Goal: Check status: Check status

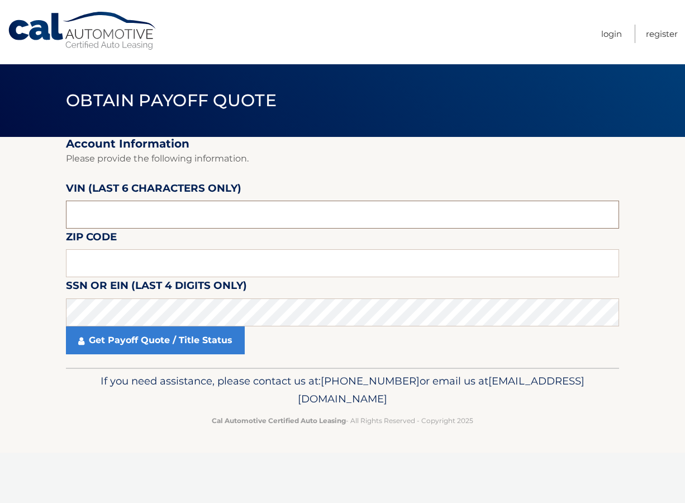
click at [161, 210] on input "text" at bounding box center [342, 215] width 553 height 28
type input "079095"
type input "11581"
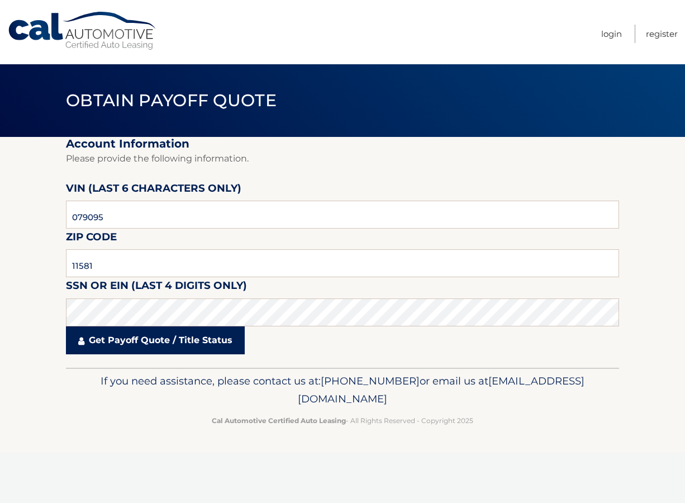
click at [123, 347] on link "Get Payoff Quote / Title Status" at bounding box center [155, 340] width 179 height 28
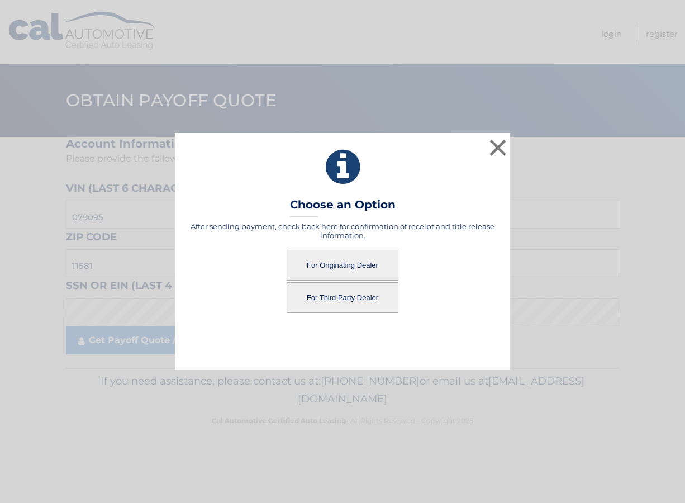
click at [351, 295] on button "For Third Party Dealer" at bounding box center [343, 297] width 112 height 31
click at [349, 293] on button "For Third Party Dealer" at bounding box center [343, 297] width 112 height 31
click at [356, 260] on button "For Originating Dealer" at bounding box center [343, 265] width 112 height 31
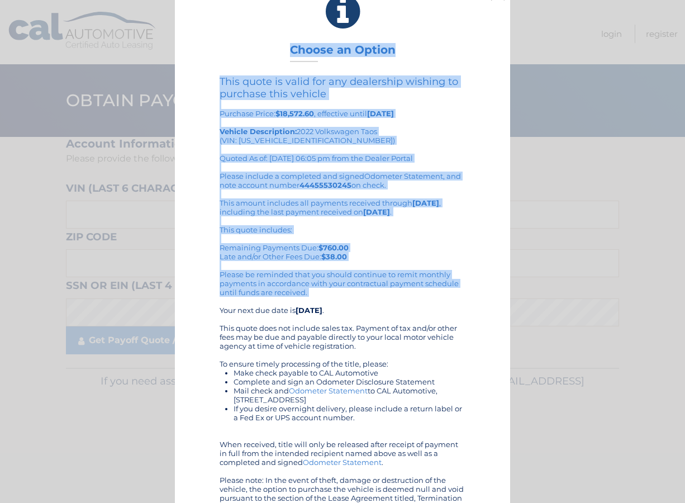
scroll to position [45, 0]
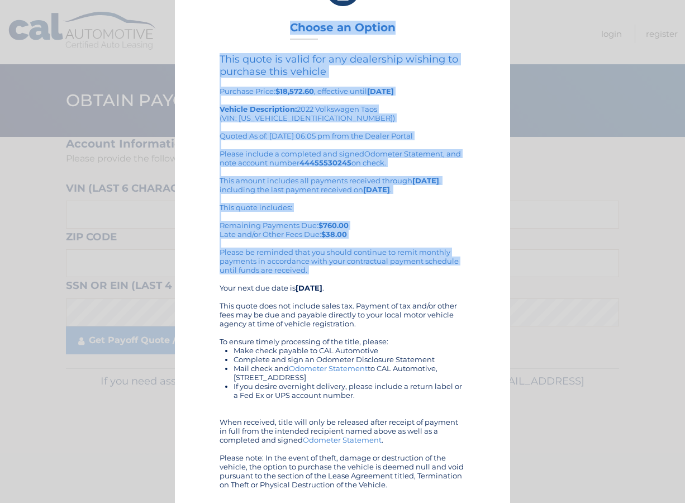
drag, startPoint x: 212, startPoint y: 52, endPoint x: 413, endPoint y: 482, distance: 474.4
click at [413, 482] on div "× Choose an Option This quote is valid for any dealership wishing to purchase t…" at bounding box center [342, 229] width 335 height 548
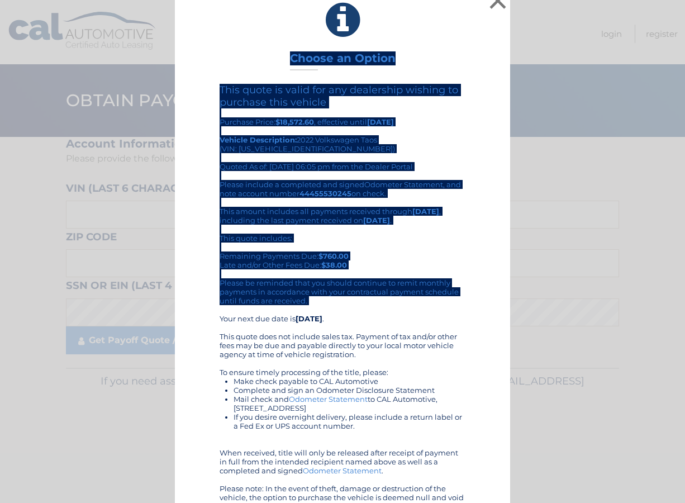
scroll to position [0, 0]
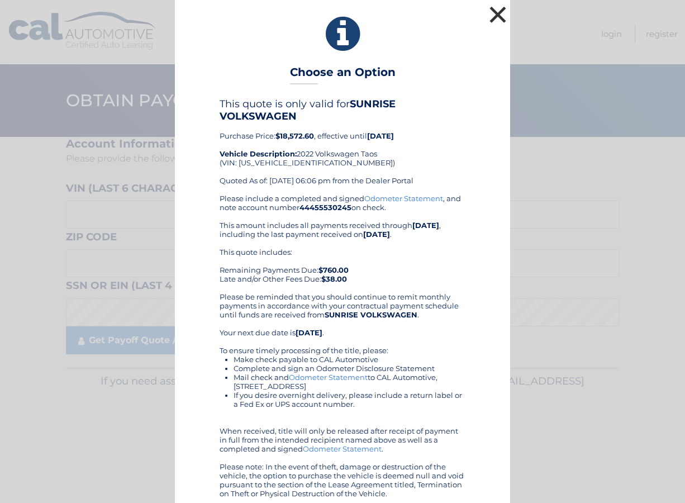
click at [492, 12] on button "×" at bounding box center [498, 14] width 22 height 22
